Goal: Transaction & Acquisition: Subscribe to service/newsletter

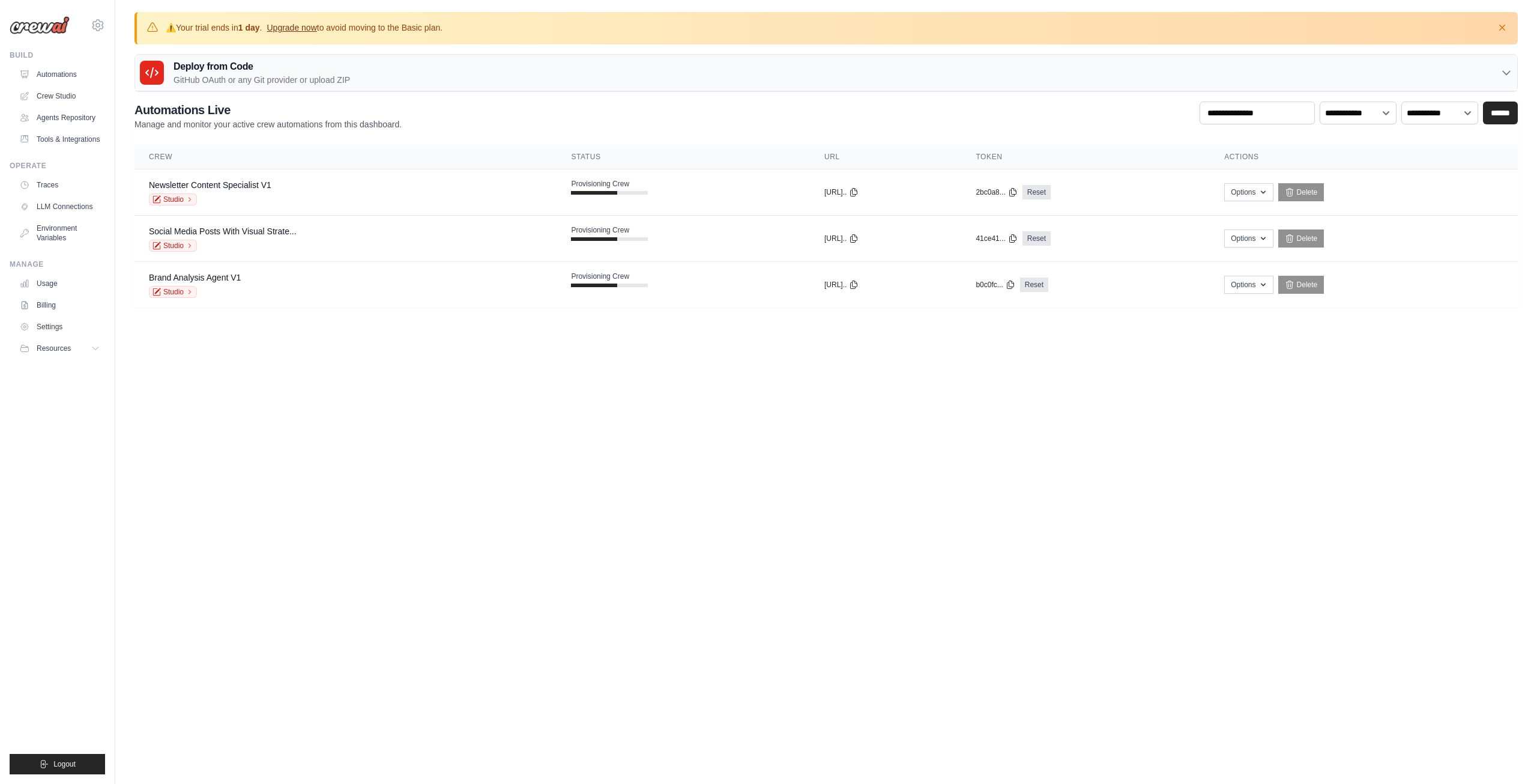
click at [317, 32] on link "Upgrade now" at bounding box center [292, 28] width 50 height 10
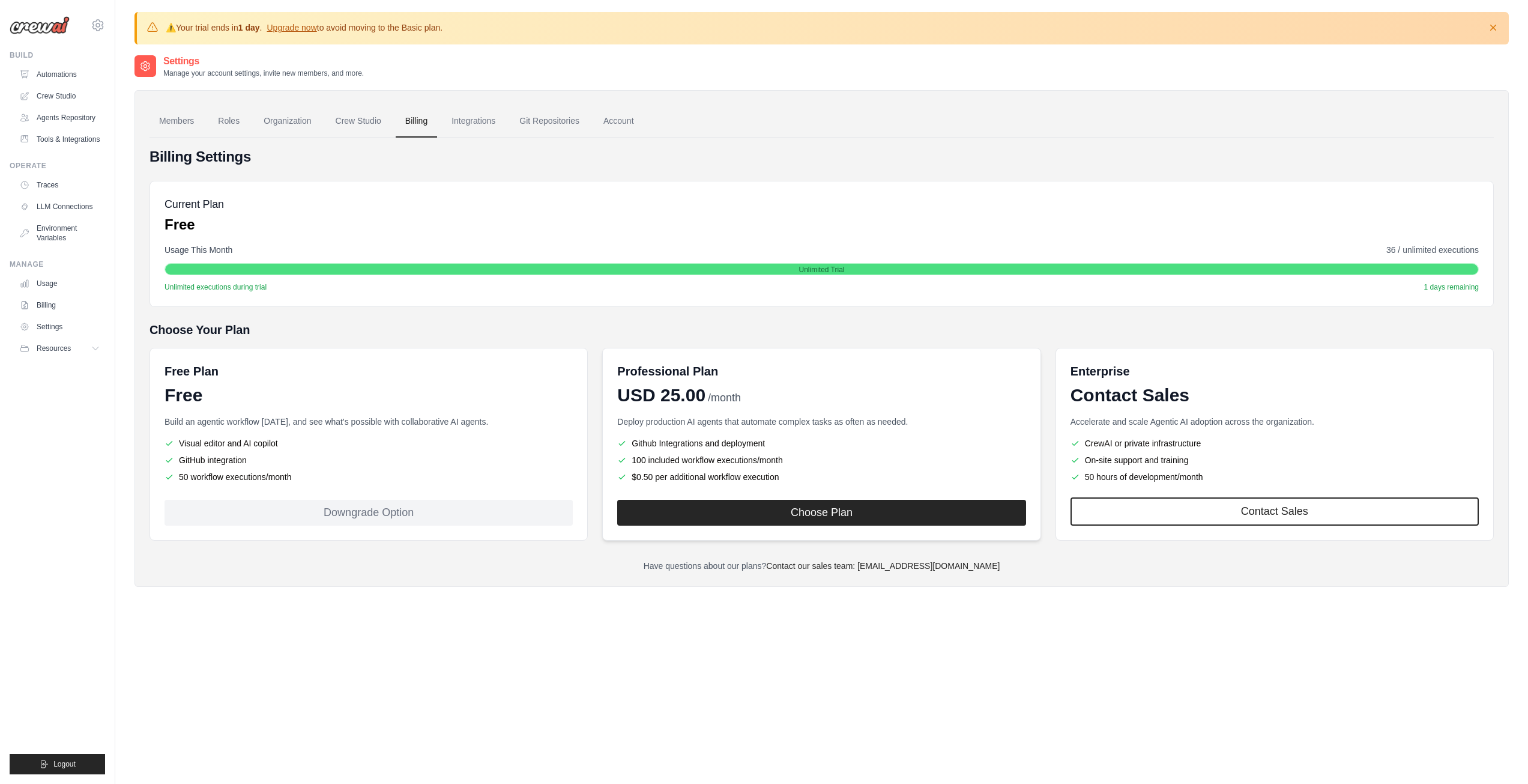
click at [734, 439] on li "Github Integrations and deployment" at bounding box center [821, 442] width 408 height 12
click at [752, 502] on button "Choose Plan" at bounding box center [821, 512] width 408 height 26
